Goal: Task Accomplishment & Management: Complete application form

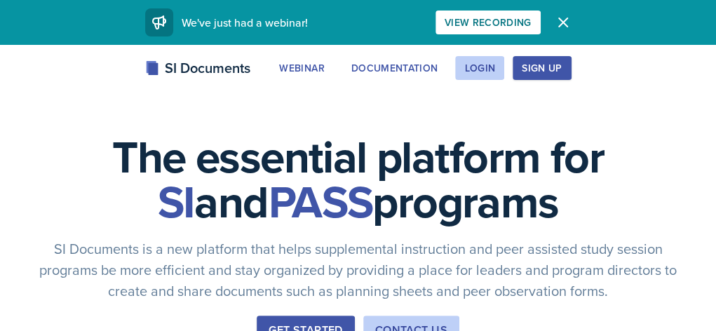
click at [367, 95] on div "SI Documents Webinar Documentation Login Sign Up Sign Up Login Documentation We…" at bounding box center [358, 84] width 716 height 56
click at [495, 65] on div "Login" at bounding box center [479, 67] width 31 height 11
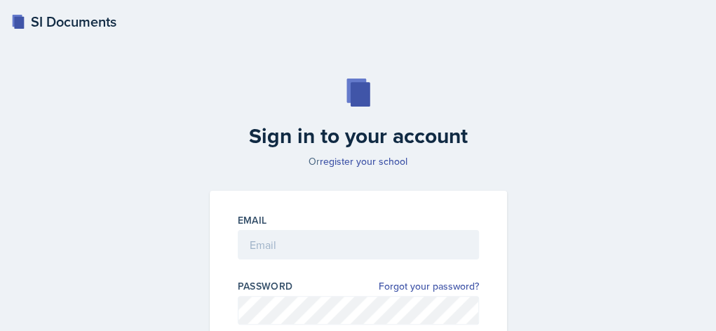
click at [397, 268] on div at bounding box center [358, 266] width 241 height 14
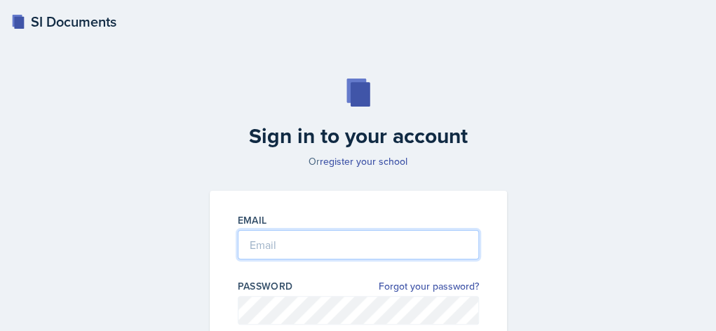
click at [405, 255] on input "email" at bounding box center [358, 244] width 241 height 29
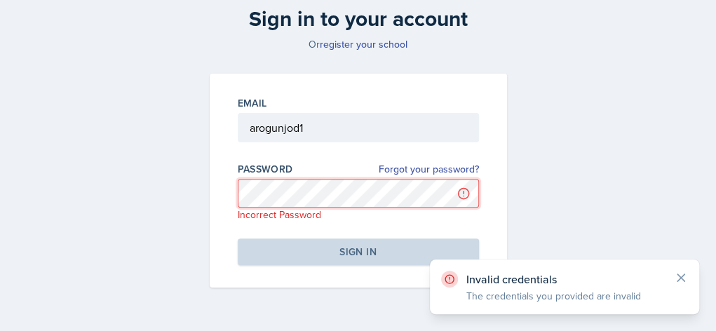
scroll to position [122, 0]
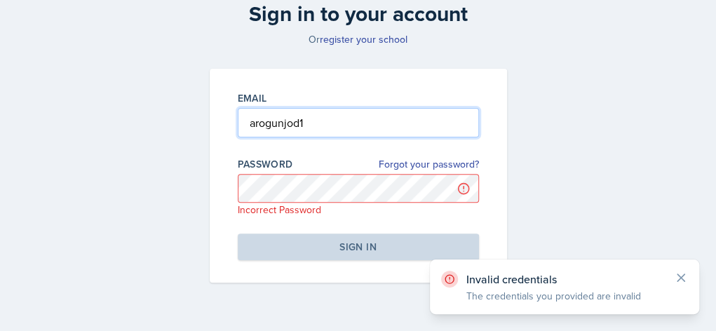
click at [324, 121] on input "arogunjod1" at bounding box center [358, 122] width 241 height 29
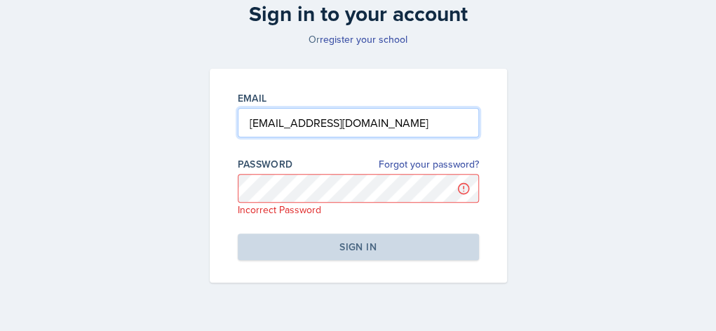
type input "[EMAIL_ADDRESS][DOMAIN_NAME]"
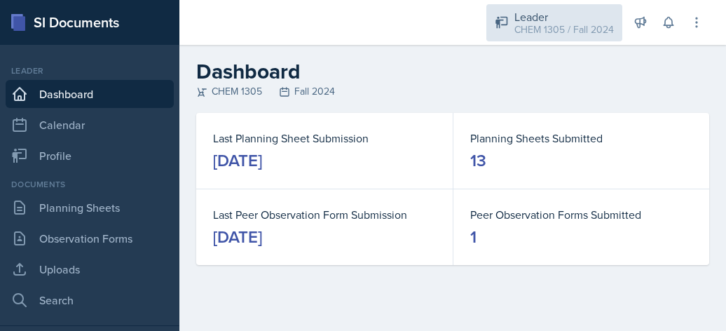
click at [538, 32] on div "CHEM 1305 / Fall 2024" at bounding box center [564, 29] width 100 height 15
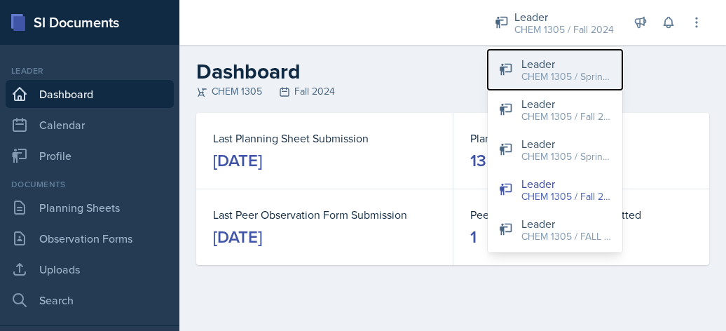
click at [542, 54] on button "Leader CHEM 1305 / Spring 2025" at bounding box center [555, 70] width 135 height 40
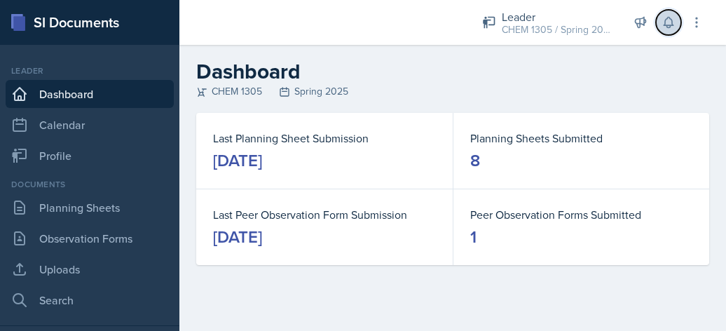
click at [667, 29] on icon at bounding box center [669, 22] width 14 height 14
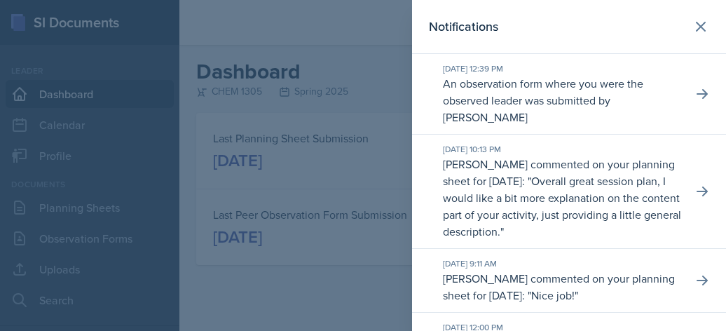
click at [268, 70] on div at bounding box center [363, 165] width 726 height 331
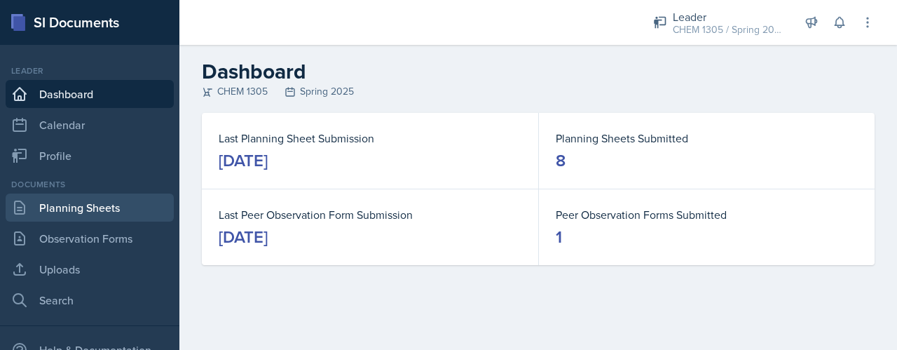
click at [86, 207] on link "Planning Sheets" at bounding box center [90, 207] width 168 height 28
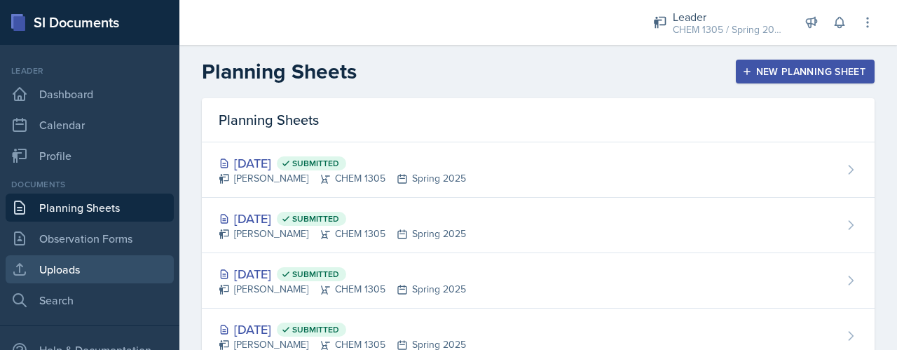
click at [97, 263] on link "Uploads" at bounding box center [90, 269] width 168 height 28
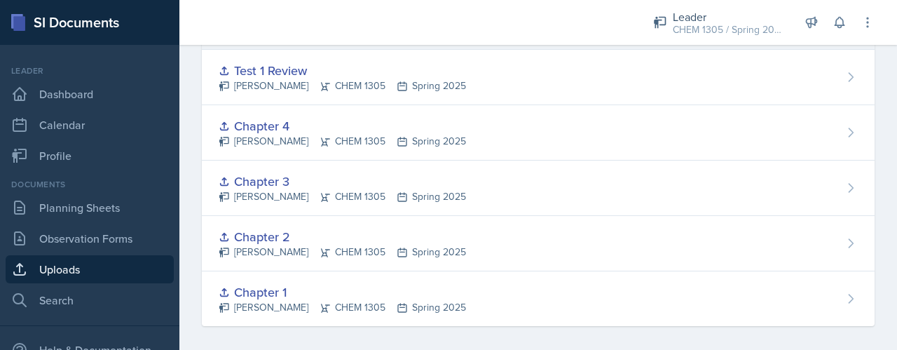
scroll to position [266, 0]
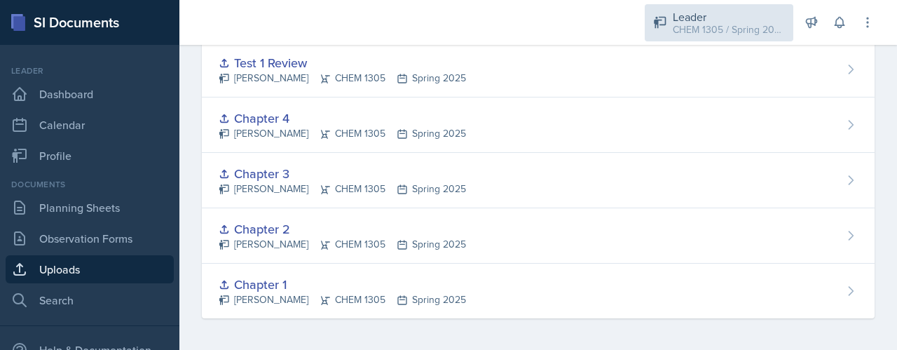
click at [725, 34] on div "CHEM 1305 / Spring 2025" at bounding box center [729, 29] width 112 height 15
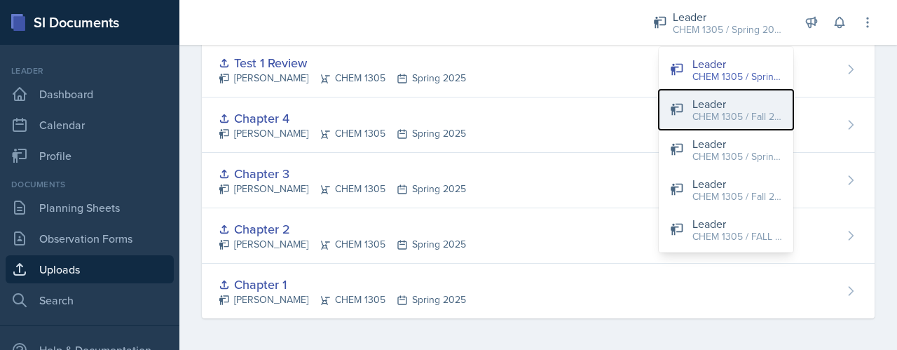
click at [725, 111] on div "CHEM 1305 / Fall 2023" at bounding box center [737, 116] width 90 height 15
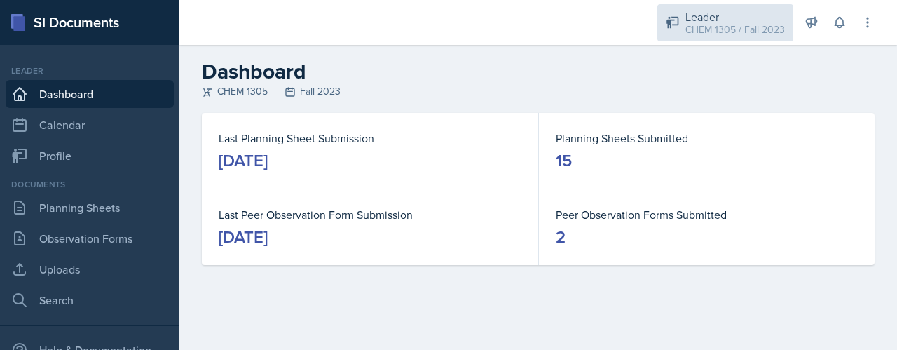
click at [725, 29] on div "CHEM 1305 / Fall 2023" at bounding box center [735, 29] width 100 height 15
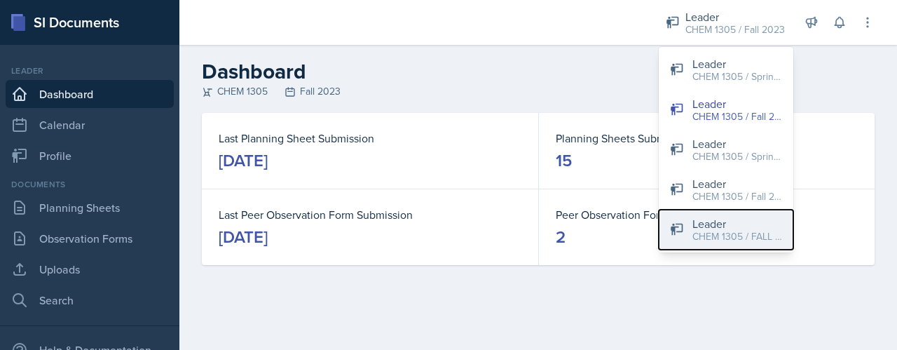
click at [725, 218] on div "Leader" at bounding box center [737, 223] width 90 height 17
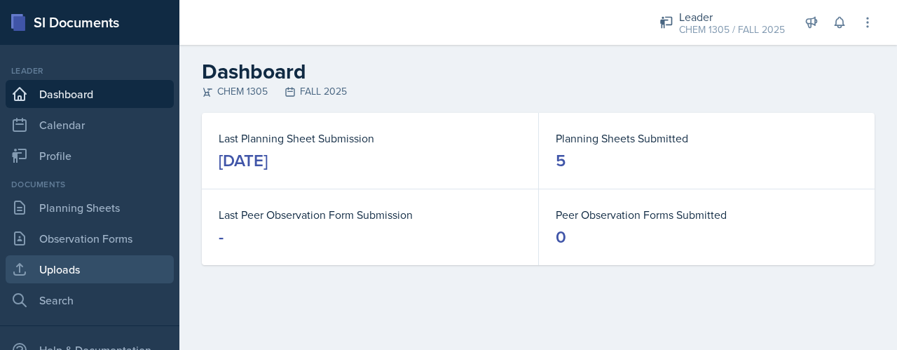
click at [91, 265] on link "Uploads" at bounding box center [90, 269] width 168 height 28
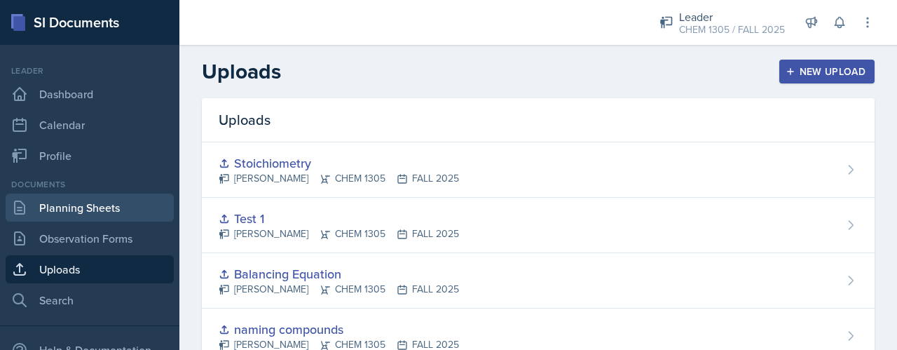
click at [94, 207] on link "Planning Sheets" at bounding box center [90, 207] width 168 height 28
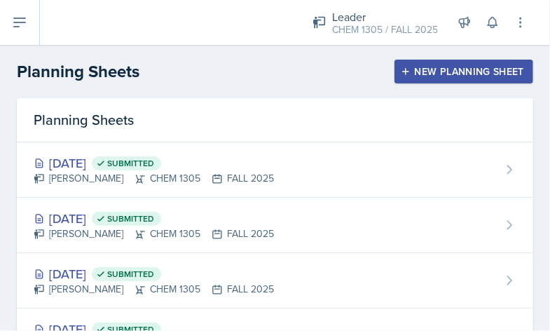
drag, startPoint x: 353, startPoint y: 30, endPoint x: 330, endPoint y: 45, distance: 26.8
click at [330, 45] on div "Leader CHEM 1305 / FALL 2025 Leader CHEM 1305 / Spring 2025 Leader CHEM 1305 / …" at bounding box center [275, 165] width 550 height 331
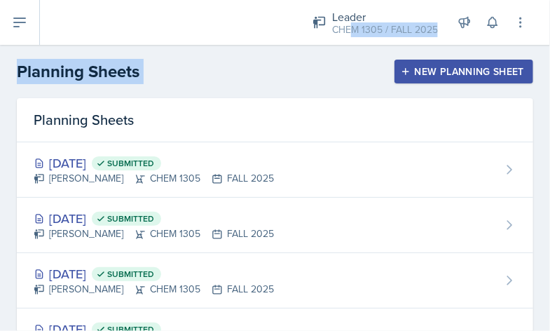
click at [547, 5] on div "Leader CHEM 1305 / FALL 2025 Leader CHEM 1305 / Spring 2025 Leader CHEM 1305 / …" at bounding box center [295, 22] width 510 height 45
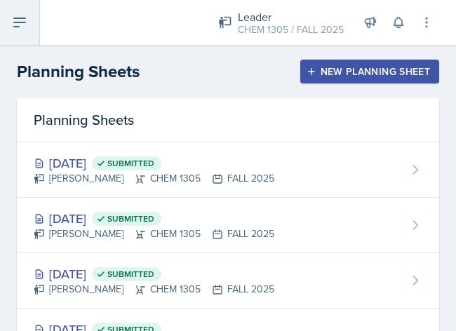
click at [39, 16] on button at bounding box center [20, 22] width 40 height 45
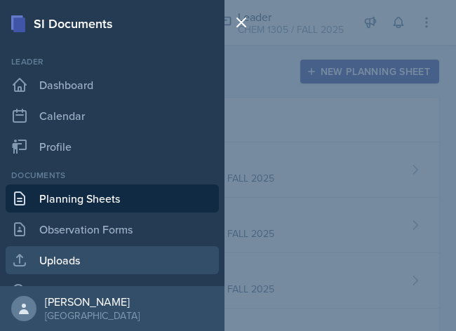
click at [95, 254] on link "Uploads" at bounding box center [112, 260] width 213 height 28
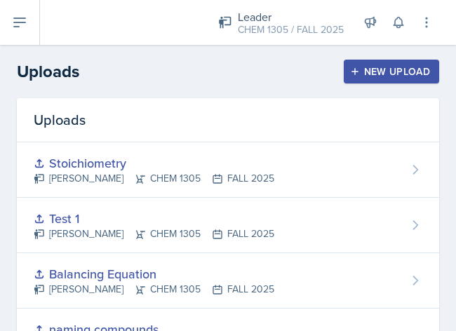
click at [352, 64] on button "New Upload" at bounding box center [391, 72] width 96 height 24
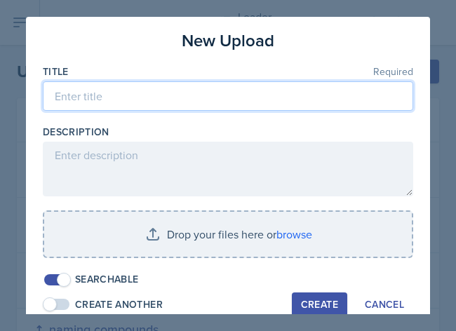
click at [242, 96] on input at bounding box center [228, 95] width 370 height 29
type input "Mole conversation"
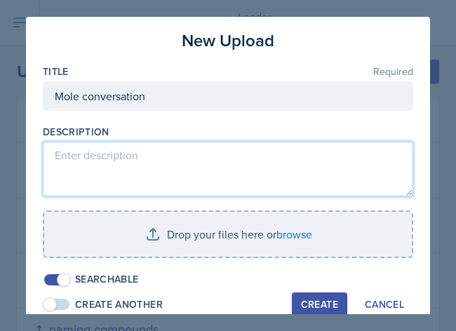
click at [106, 162] on textarea at bounding box center [228, 169] width 370 height 55
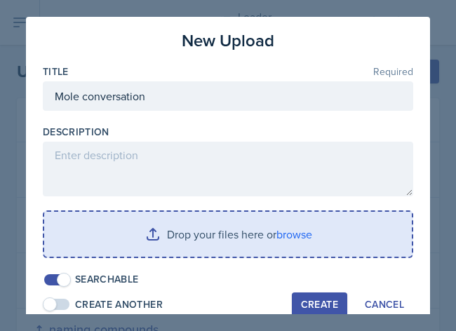
click at [190, 232] on input "file" at bounding box center [227, 234] width 367 height 45
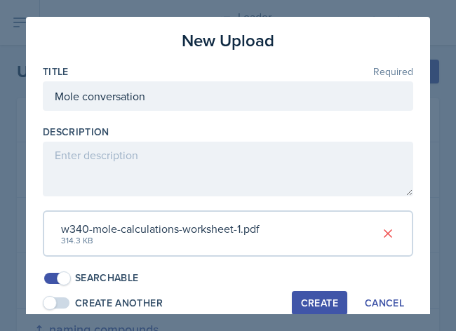
click at [308, 297] on div "Create" at bounding box center [319, 302] width 37 height 11
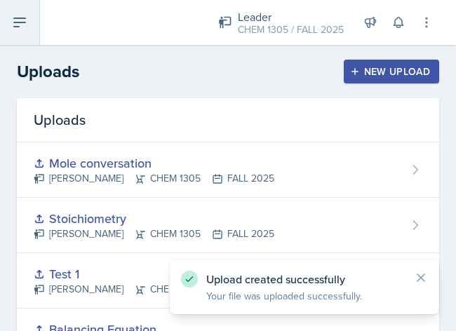
click at [28, 19] on button at bounding box center [20, 22] width 40 height 45
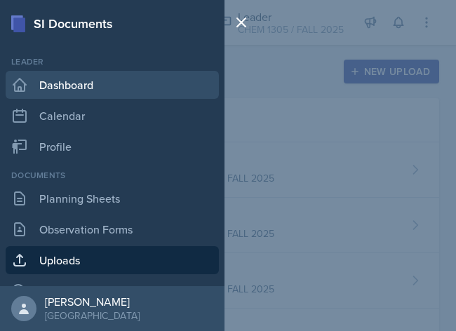
click at [86, 74] on link "Dashboard" at bounding box center [112, 85] width 213 height 28
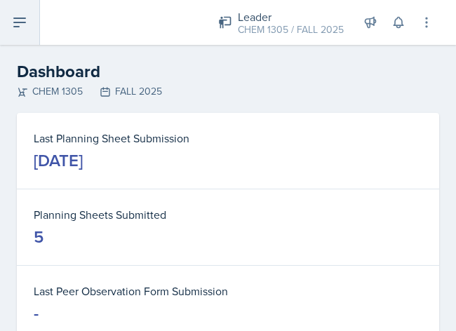
click at [20, 25] on icon at bounding box center [19, 22] width 17 height 17
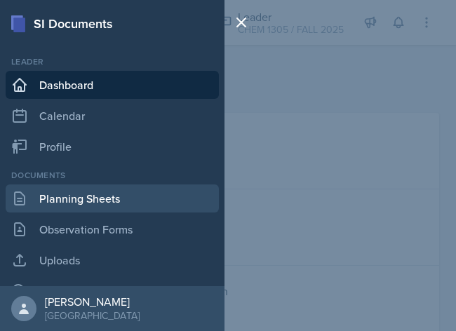
click at [82, 204] on link "Planning Sheets" at bounding box center [112, 198] width 213 height 28
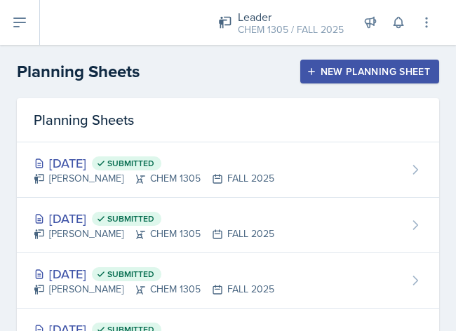
click at [359, 71] on div "New Planning Sheet" at bounding box center [369, 71] width 121 height 11
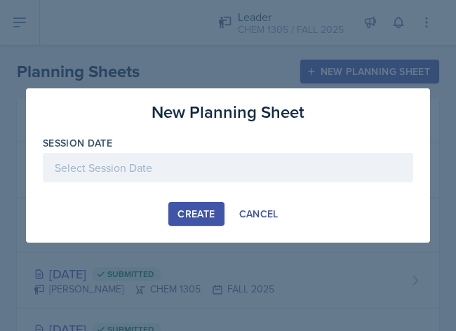
click at [181, 168] on div at bounding box center [228, 167] width 370 height 29
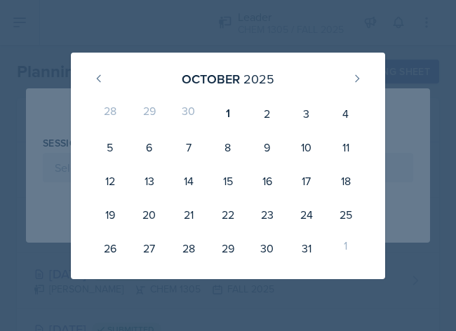
click at [150, 117] on div "29" at bounding box center [149, 114] width 39 height 34
click at [88, 72] on div "October 2025" at bounding box center [228, 79] width 280 height 30
click at [91, 74] on button at bounding box center [99, 78] width 22 height 22
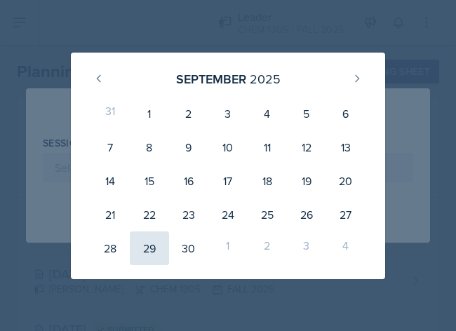
click at [140, 250] on div "29" at bounding box center [149, 248] width 39 height 34
type input "September 29th, 2025"
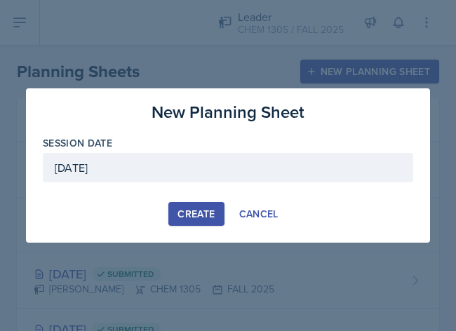
click at [204, 212] on div "Create" at bounding box center [195, 213] width 37 height 11
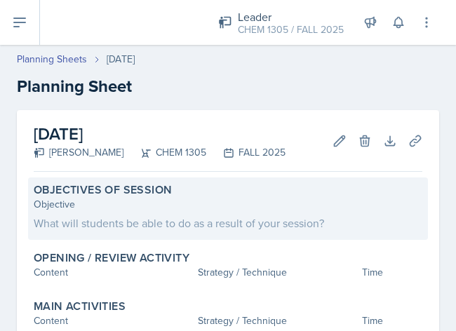
click at [261, 237] on div "Objectives of Session Objective What will students be able to do as a result of…" at bounding box center [228, 208] width 400 height 62
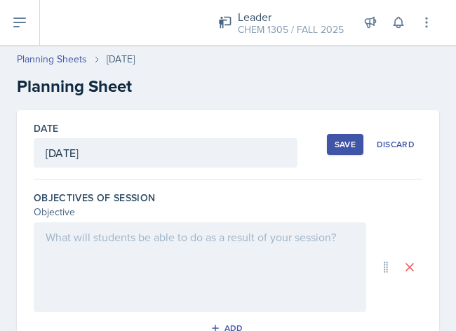
click at [200, 284] on div at bounding box center [200, 267] width 332 height 90
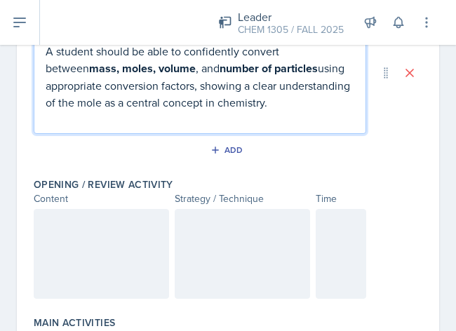
scroll to position [211, 0]
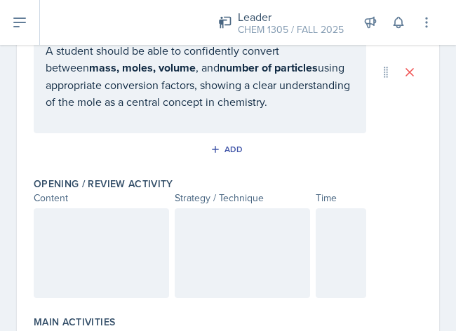
click at [85, 209] on div at bounding box center [101, 253] width 135 height 90
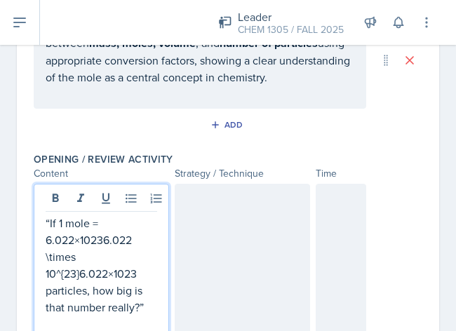
click at [182, 237] on div at bounding box center [242, 261] width 135 height 155
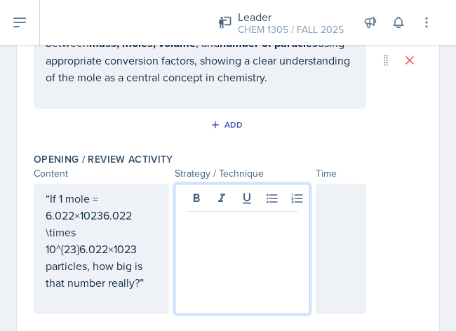
scroll to position [235, 0]
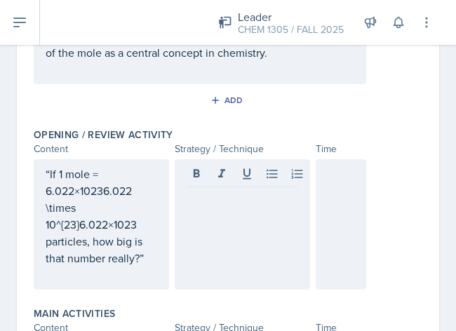
click at [247, 215] on div at bounding box center [242, 224] width 135 height 130
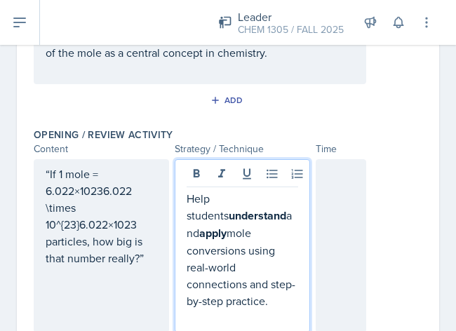
click at [336, 214] on div at bounding box center [340, 245] width 50 height 173
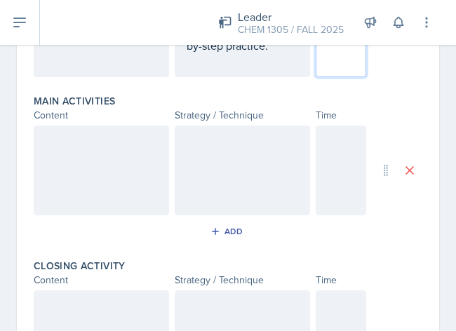
scroll to position [473, 0]
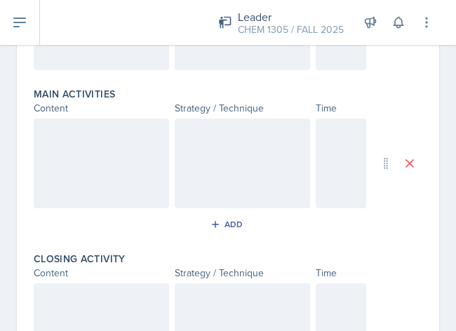
click at [97, 163] on div at bounding box center [101, 163] width 135 height 90
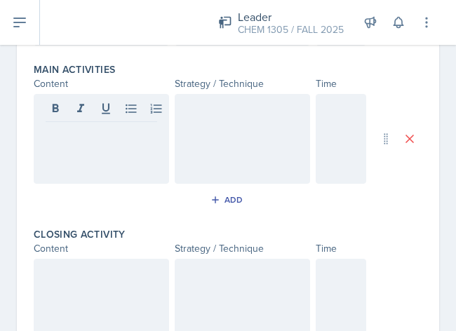
click at [98, 172] on div at bounding box center [101, 139] width 135 height 90
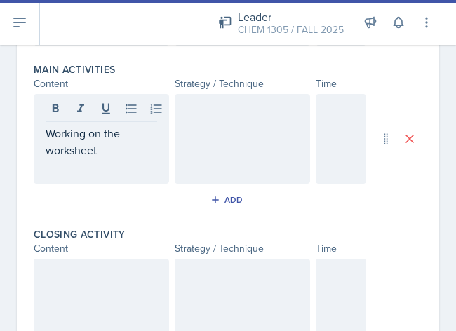
click at [273, 137] on div at bounding box center [242, 139] width 135 height 90
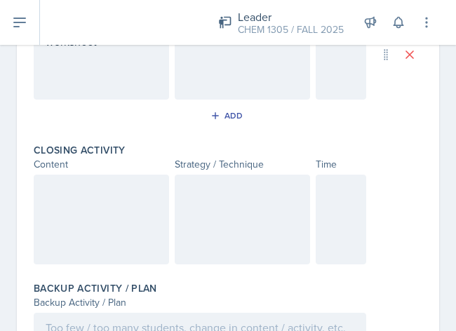
scroll to position [408, 0]
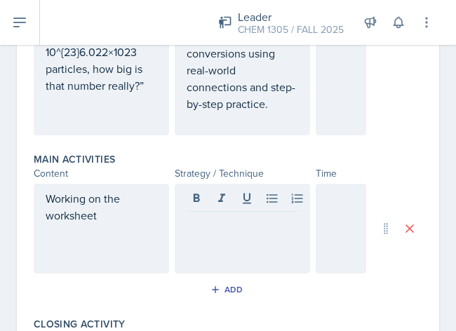
click at [226, 233] on div at bounding box center [242, 229] width 135 height 90
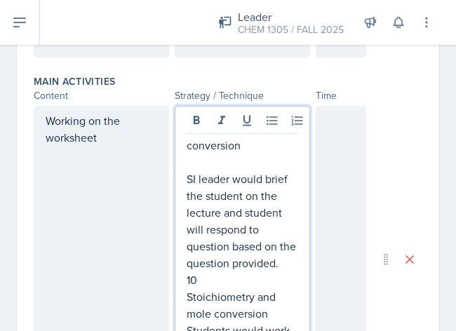
scroll to position [485, 0]
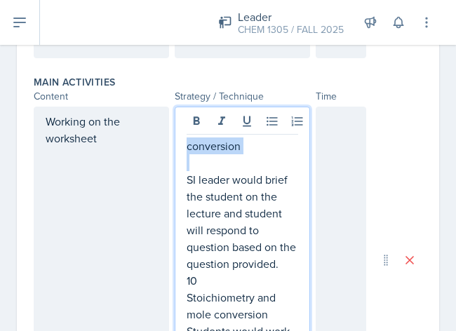
drag, startPoint x: 259, startPoint y: 158, endPoint x: 66, endPoint y: 148, distance: 193.7
click at [66, 148] on div "Working on the worksheet conversion SI leader would brief the student on the le…" at bounding box center [200, 260] width 332 height 306
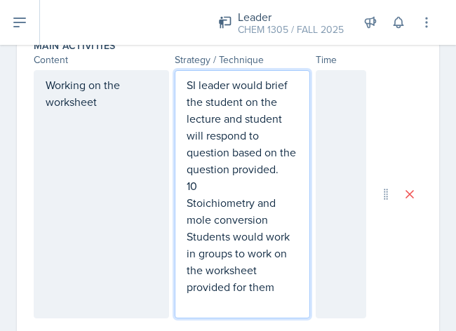
scroll to position [524, 0]
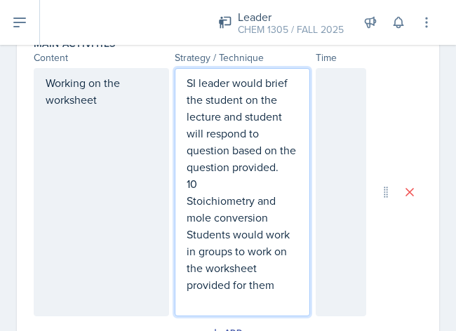
click at [210, 192] on p "10" at bounding box center [241, 183] width 111 height 17
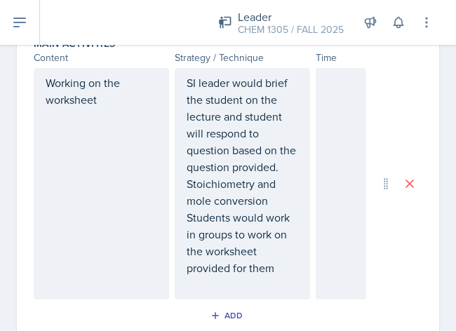
click at [328, 112] on div at bounding box center [340, 183] width 50 height 231
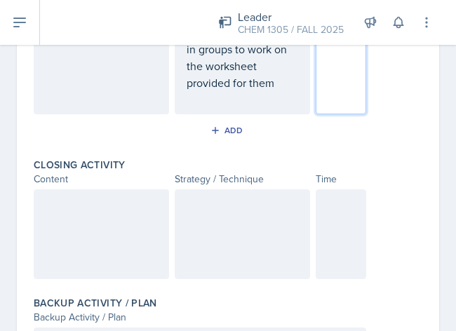
scroll to position [863, 0]
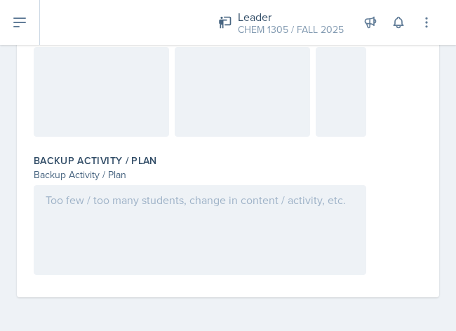
click at [230, 97] on div at bounding box center [242, 92] width 135 height 90
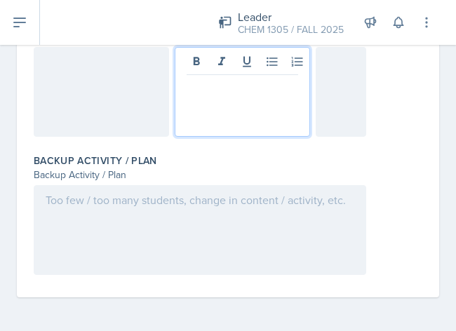
scroll to position [888, 0]
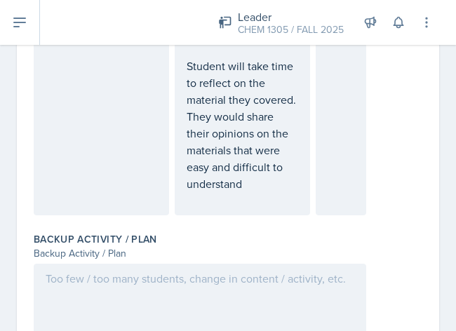
click at [62, 107] on div at bounding box center [101, 112] width 135 height 205
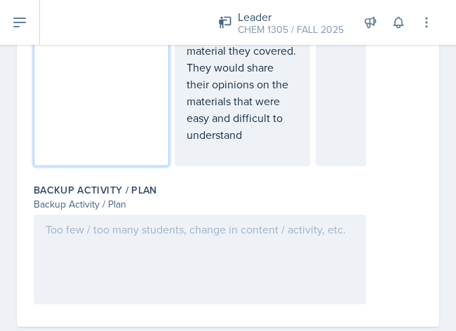
scroll to position [893, 0]
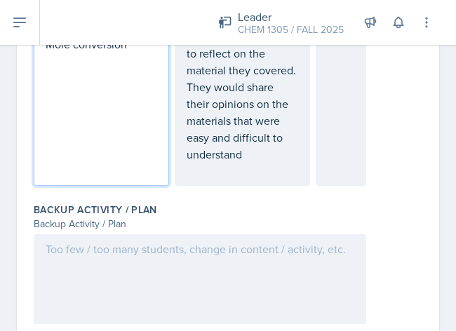
click at [337, 134] on div at bounding box center [340, 95] width 50 height 181
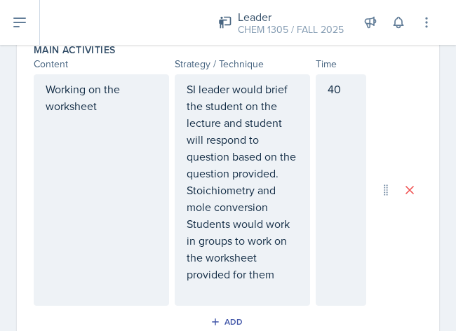
scroll to position [541, 0]
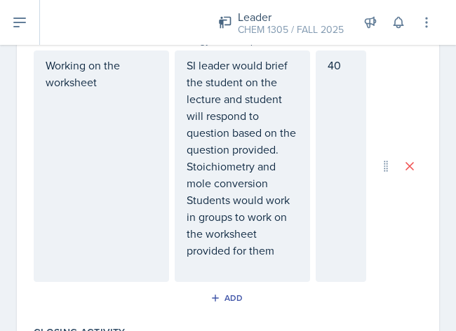
click at [328, 74] on p "40" at bounding box center [340, 65] width 27 height 17
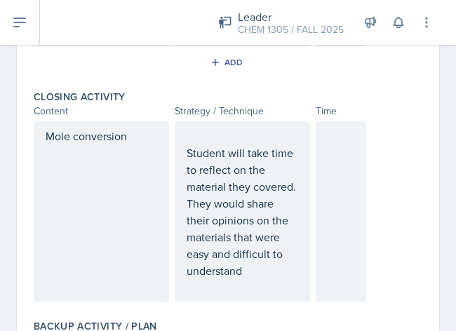
click at [332, 165] on div at bounding box center [340, 211] width 50 height 181
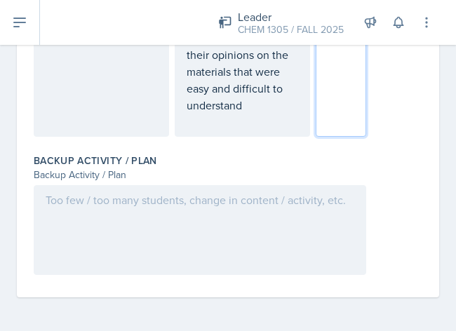
scroll to position [954, 0]
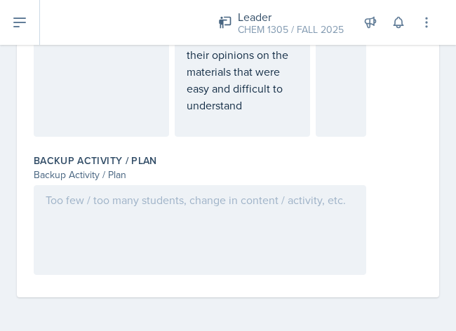
click at [275, 219] on div at bounding box center [200, 230] width 332 height 90
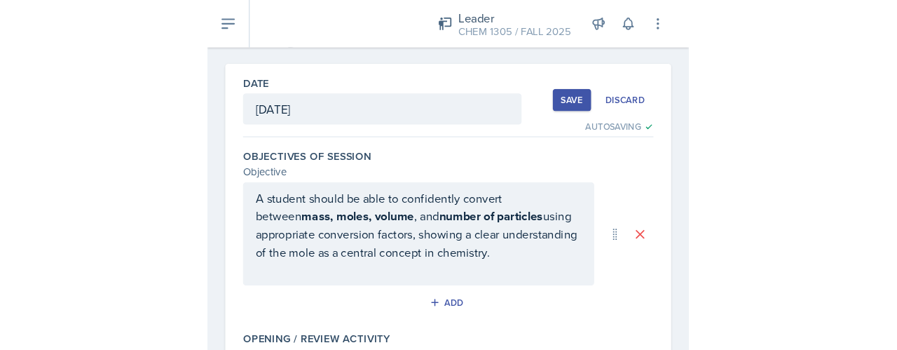
scroll to position [0, 0]
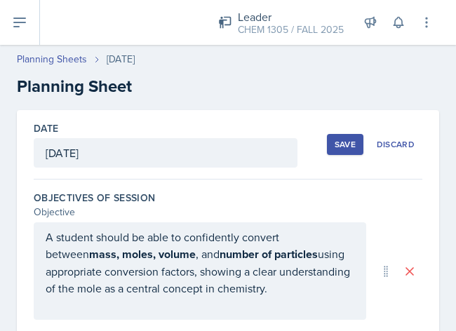
click at [334, 147] on div "Save" at bounding box center [344, 144] width 21 height 11
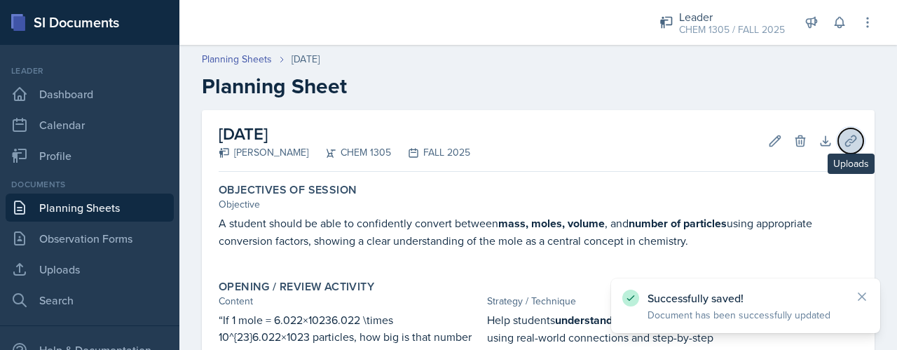
click at [725, 144] on icon at bounding box center [851, 141] width 14 height 14
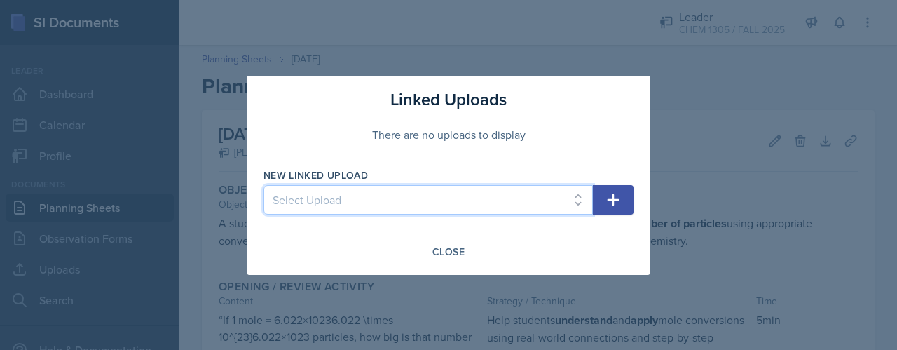
click at [565, 196] on select "Select Upload Dimensional Analysis naming compounds Balancing Equation Test 1 S…" at bounding box center [428, 199] width 329 height 29
click at [397, 186] on select "Select Upload Dimensional Analysis naming compounds Balancing Equation Test 1 S…" at bounding box center [428, 199] width 329 height 29
click at [456, 189] on select "Select Upload Dimensional Analysis naming compounds Balancing Equation Test 1 S…" at bounding box center [428, 199] width 329 height 29
select select "41b99872-8574-4d1c-a917-9d5b1fc27d40"
click at [264, 185] on select "Select Upload Dimensional Analysis naming compounds Balancing Equation Test 1 S…" at bounding box center [428, 199] width 329 height 29
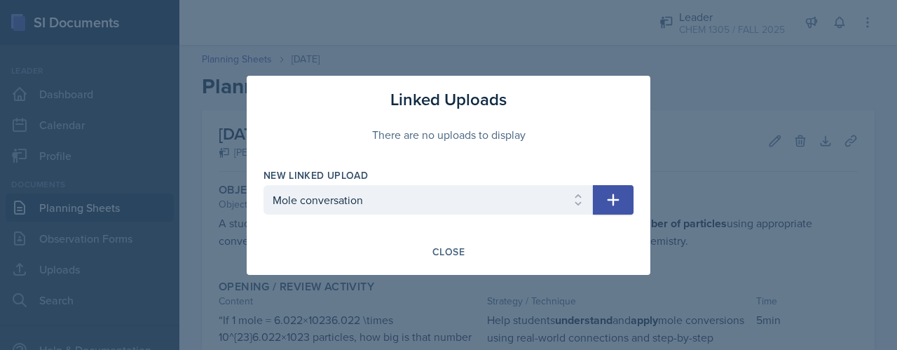
click at [600, 201] on button "button" at bounding box center [613, 199] width 41 height 29
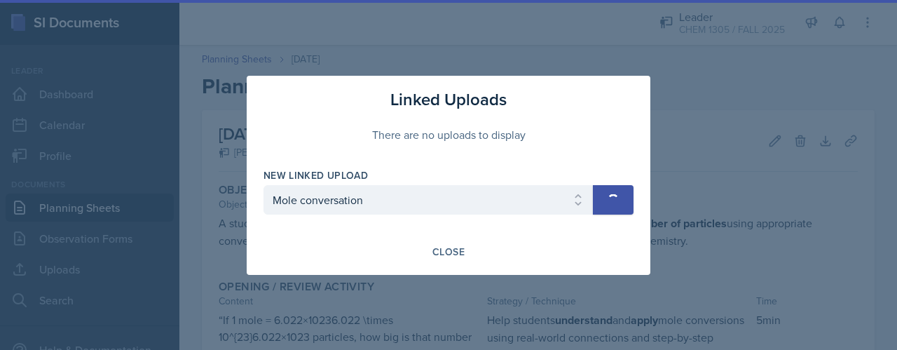
select select
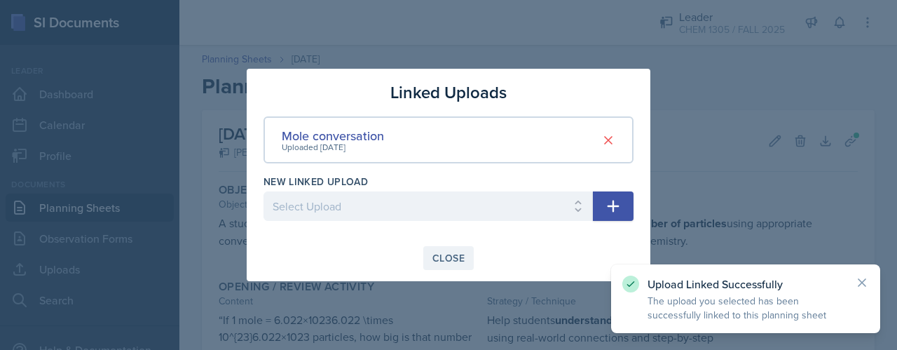
click at [447, 246] on button "Close" at bounding box center [448, 258] width 50 height 24
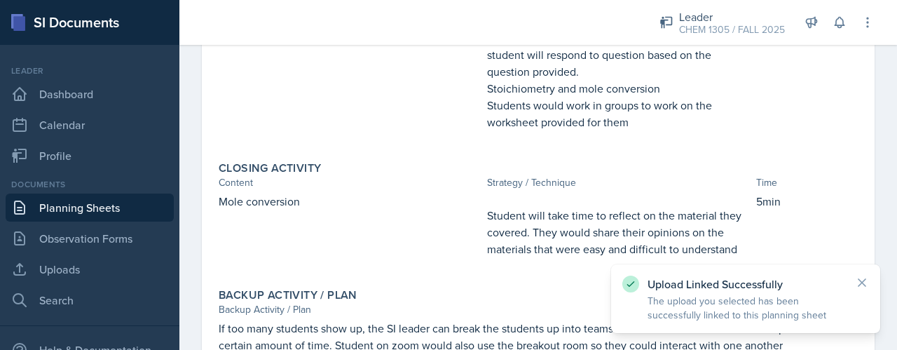
scroll to position [508, 0]
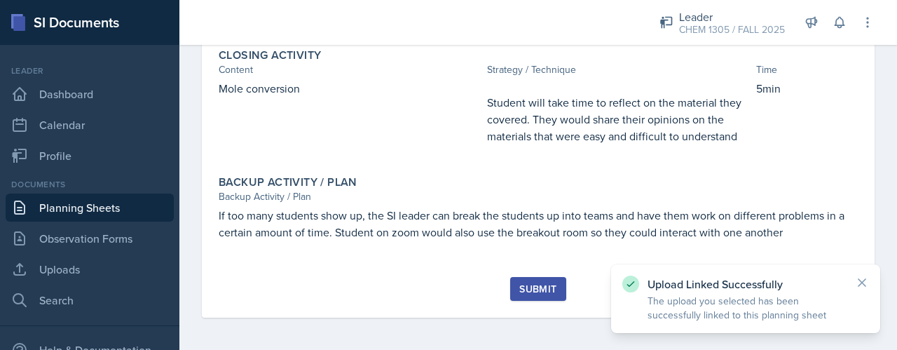
click at [548, 283] on div "Submit" at bounding box center [537, 288] width 37 height 11
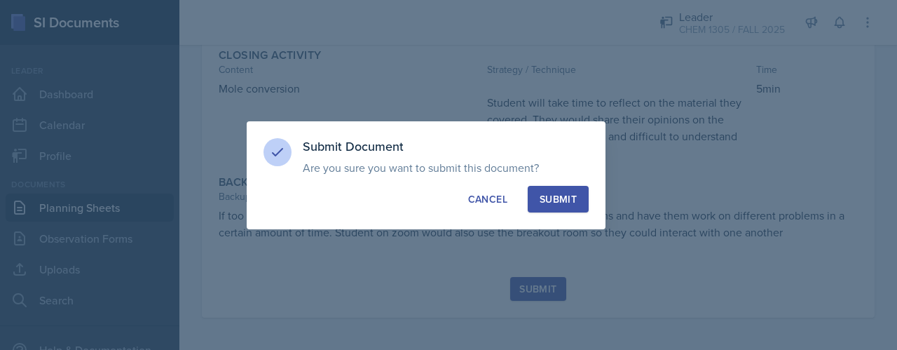
click at [556, 189] on button "Submit" at bounding box center [558, 199] width 61 height 27
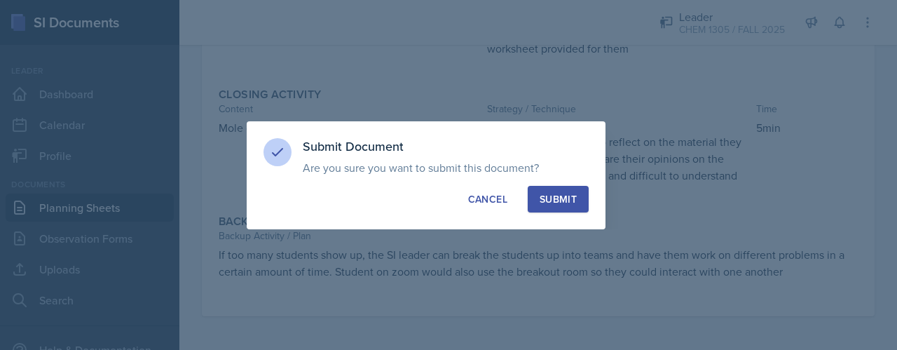
scroll to position [468, 0]
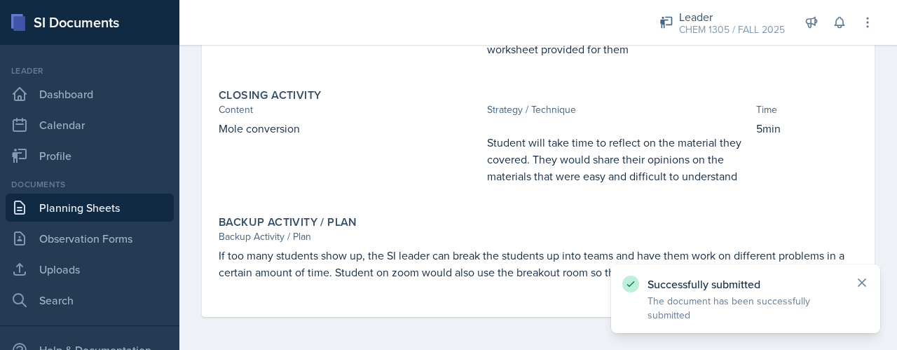
click at [725, 275] on icon at bounding box center [862, 282] width 14 height 14
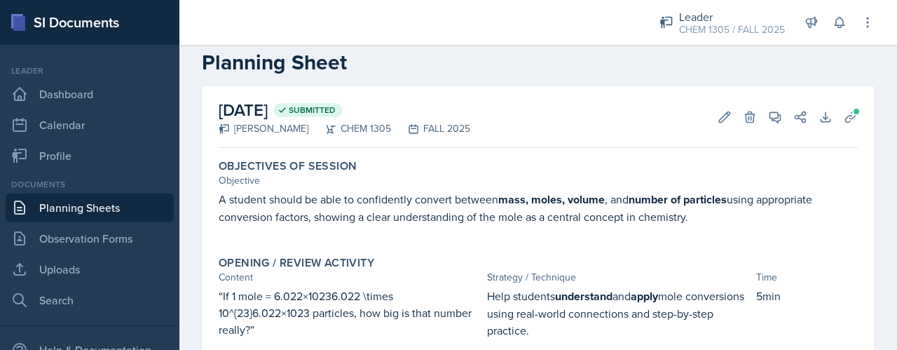
scroll to position [0, 0]
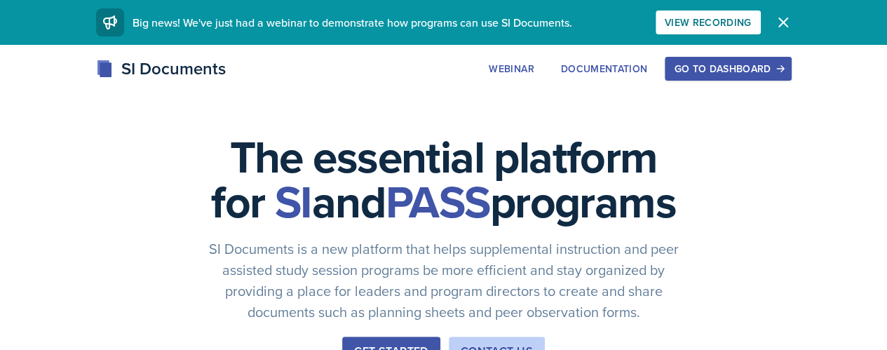
click at [81, 100] on div "SI Documents Webinar Documentation Go to Dashboard Sign Up Go to Dashboard" at bounding box center [443, 84] width 887 height 56
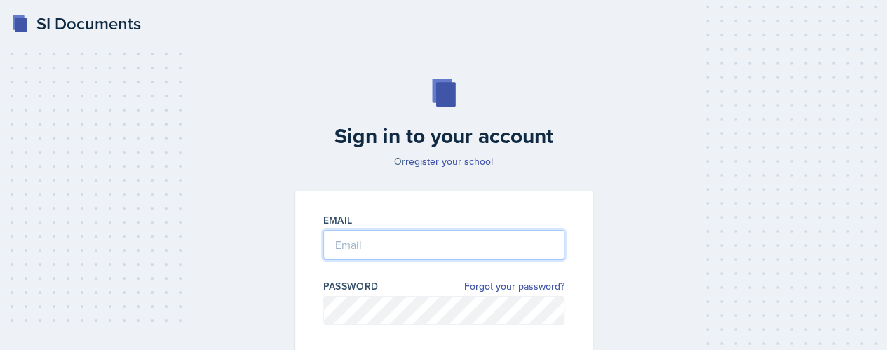
click at [371, 257] on input "email" at bounding box center [443, 244] width 241 height 29
type input "[EMAIL_ADDRESS][DOMAIN_NAME]"
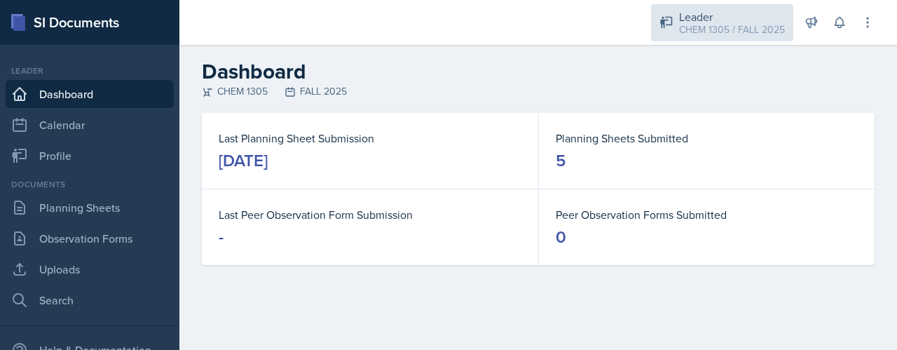
click at [706, 11] on div "Leader" at bounding box center [732, 16] width 106 height 17
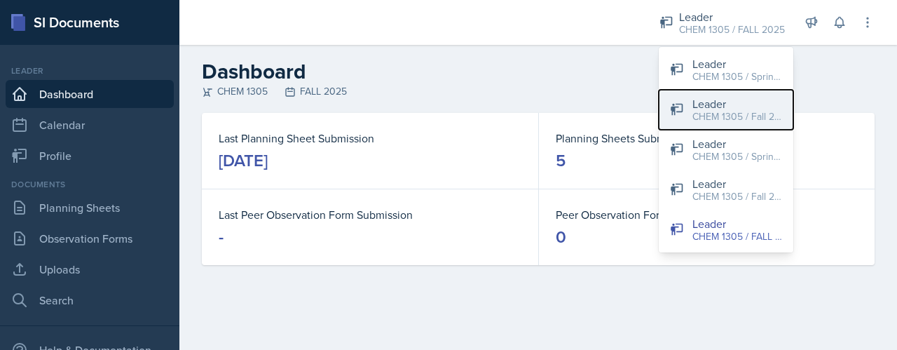
click at [722, 120] on div "CHEM 1305 / Fall 2023" at bounding box center [737, 116] width 90 height 15
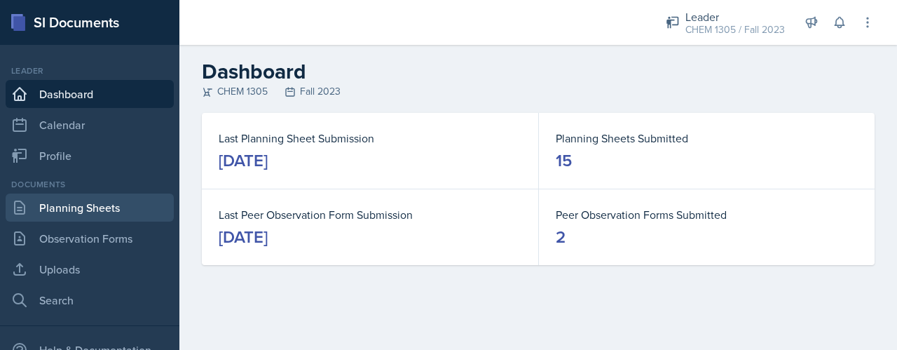
click at [105, 201] on link "Planning Sheets" at bounding box center [90, 207] width 168 height 28
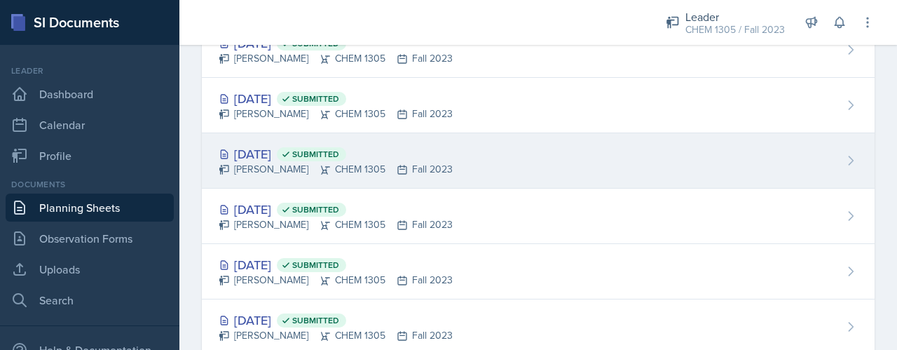
scroll to position [614, 0]
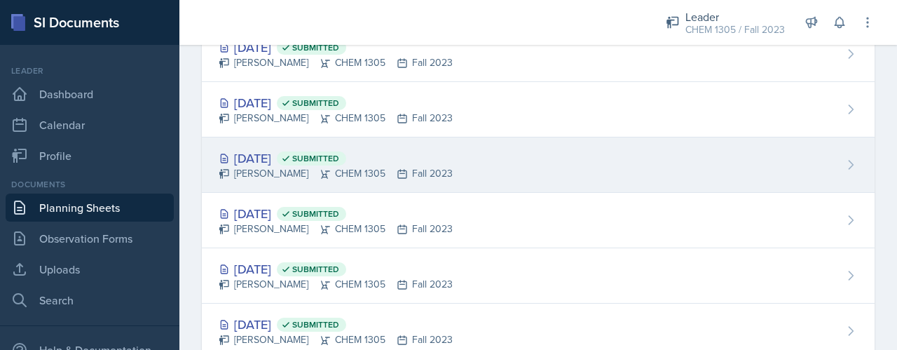
click at [297, 111] on div "[PERSON_NAME] CHEM 1305 Fall 2023" at bounding box center [336, 118] width 234 height 15
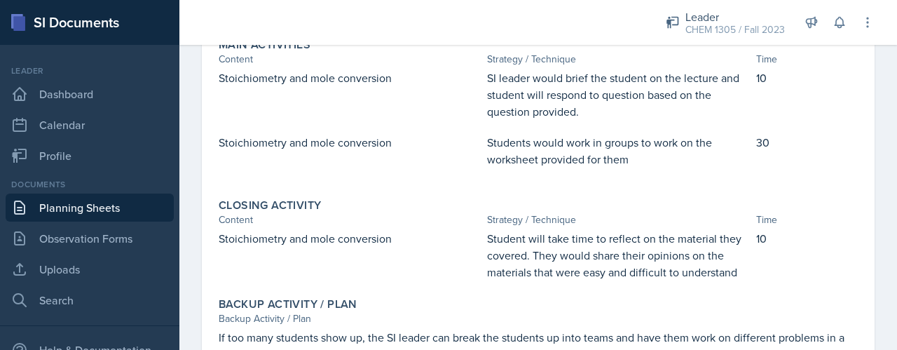
scroll to position [377, 0]
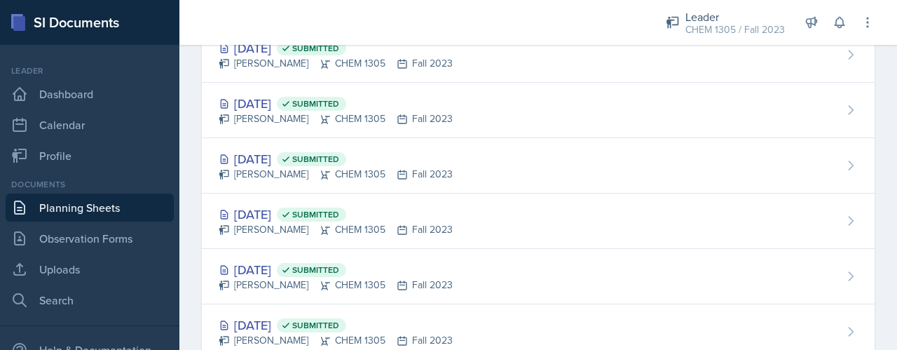
scroll to position [547, 0]
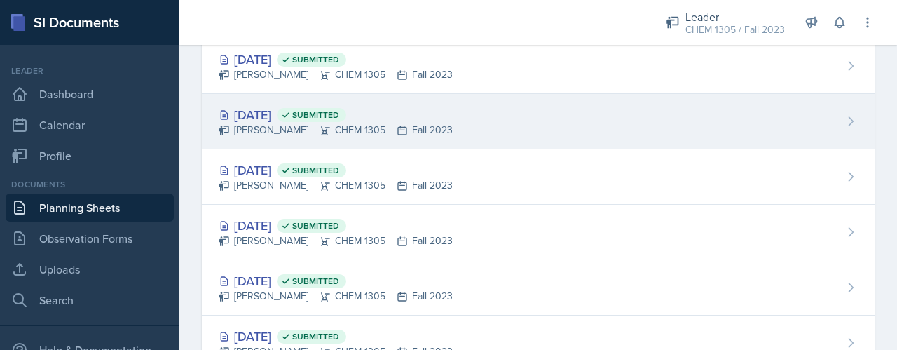
click at [299, 110] on div "[DATE] Submitted" at bounding box center [336, 114] width 234 height 19
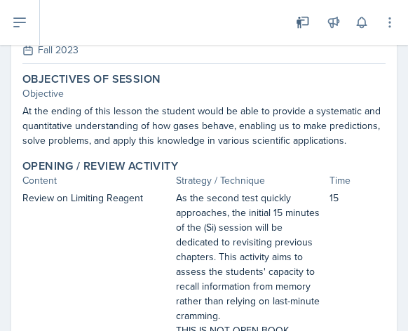
scroll to position [81, 0]
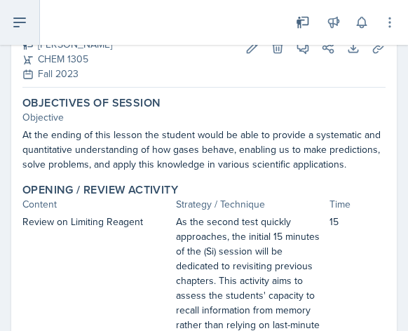
click at [16, 25] on icon at bounding box center [19, 22] width 17 height 17
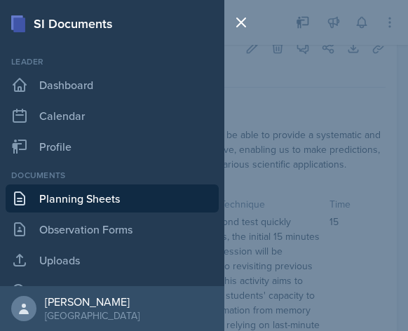
click at [110, 204] on link "Planning Sheets" at bounding box center [112, 198] width 213 height 28
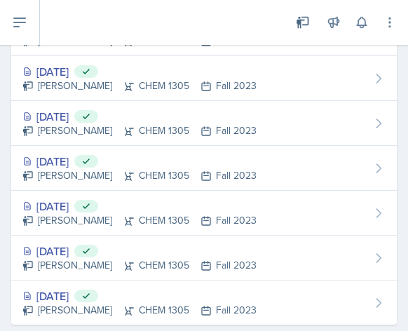
scroll to position [503, 0]
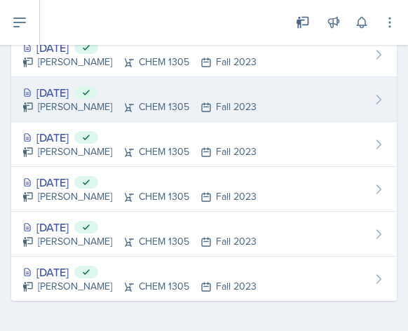
click at [78, 94] on div "[DATE] Submitted" at bounding box center [139, 92] width 234 height 17
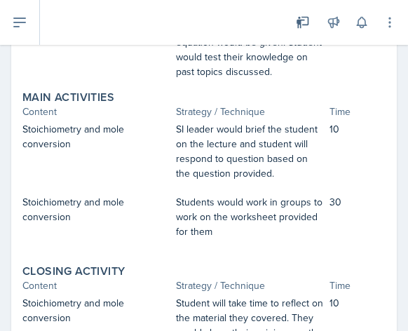
scroll to position [370, 0]
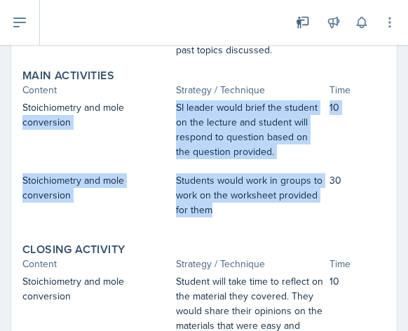
drag, startPoint x: 167, startPoint y: 114, endPoint x: 278, endPoint y: 240, distance: 167.9
click at [278, 231] on div "Stoichiometry and mole conversion SI leader would brief the student on the lect…" at bounding box center [203, 165] width 363 height 131
copy div "conversion SI leader would brief the student on the lecture and student will re…"
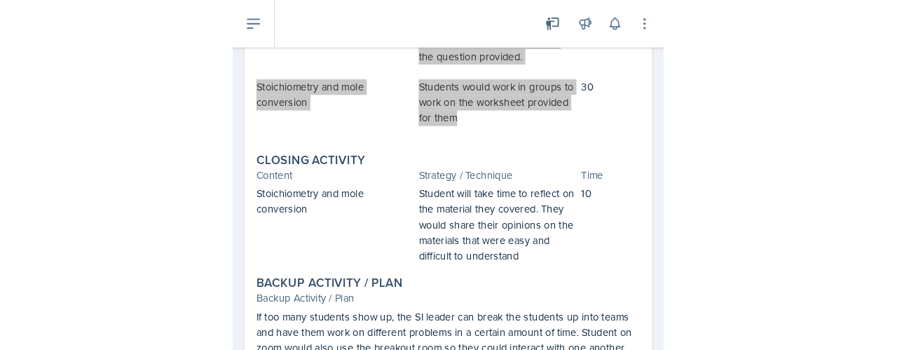
scroll to position [535, 0]
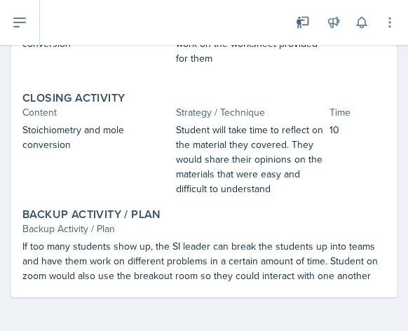
click at [289, 206] on div "Backup Activity / Plan Backup Activity / Plan If too many students show up, the…" at bounding box center [204, 245] width 374 height 81
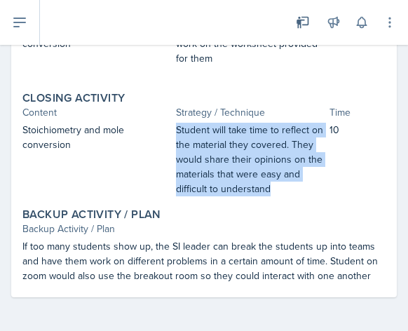
drag, startPoint x: 287, startPoint y: 190, endPoint x: 164, endPoint y: 137, distance: 134.1
click at [164, 137] on div "Stoichiometry and mole conversion Student will take time to reflect on the mate…" at bounding box center [203, 160] width 363 height 74
copy div "Student will take time to reflect on the material they covered. They would shar…"
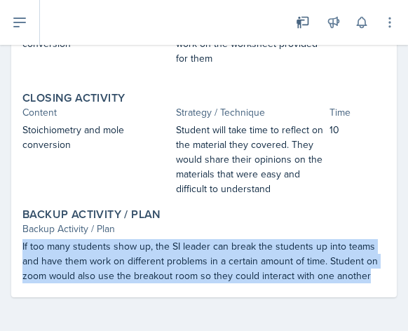
drag, startPoint x: 17, startPoint y: 250, endPoint x: 418, endPoint y: 326, distance: 408.8
click at [408, 326] on html "SI Documents Leader Dashboard Calendar Profile Documents Planning Sheets Observ…" at bounding box center [204, 165] width 408 height 331
copy p "If too many students show up, the SI leader can break the students up into team…"
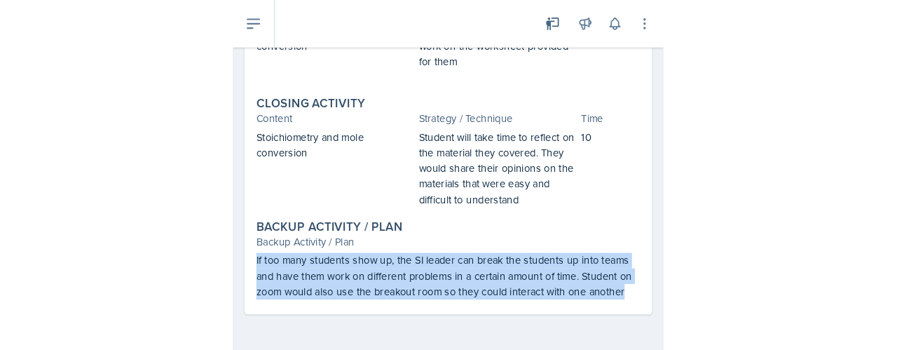
scroll to position [444, 0]
